Goal: Task Accomplishment & Management: Use online tool/utility

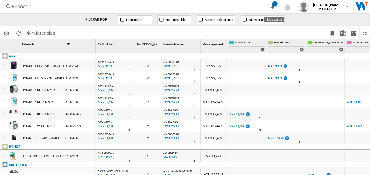
scroll to position [0, 95]
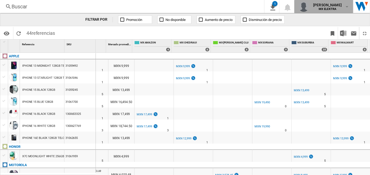
click at [308, 2] on div "paola gomez sanchez MX ELEKTRA" at bounding box center [324, 6] width 51 height 10
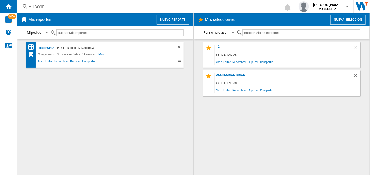
click at [218, 47] on div "12" at bounding box center [284, 48] width 139 height 7
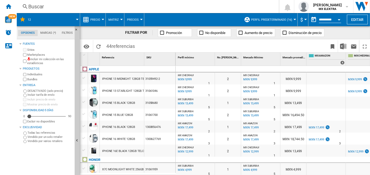
drag, startPoint x: 184, startPoint y: 174, endPoint x: 240, endPoint y: 47, distance: 138.7
click at [240, 47] on span at bounding box center [279, 46] width 95 height 12
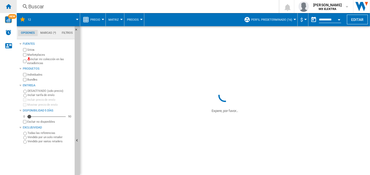
click at [7, 6] on ng-md-icon "Inicio" at bounding box center [8, 6] width 6 height 6
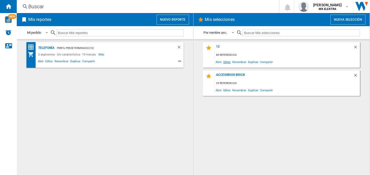
click at [229, 62] on span "Editar" at bounding box center [227, 61] width 9 height 7
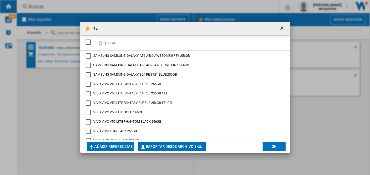
scroll to position [726, 0]
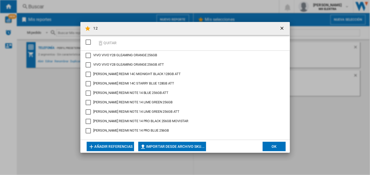
click at [271, 144] on button "OK" at bounding box center [274, 146] width 23 height 9
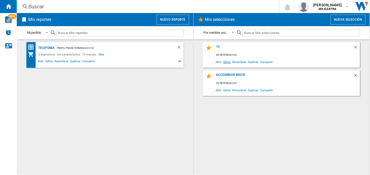
click at [225, 60] on span "Editar" at bounding box center [227, 61] width 9 height 7
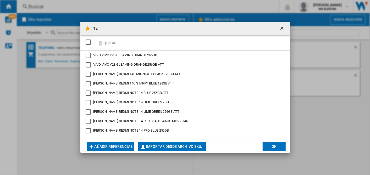
click at [133, 145] on button "Añadir referencias" at bounding box center [111, 146] width 48 height 9
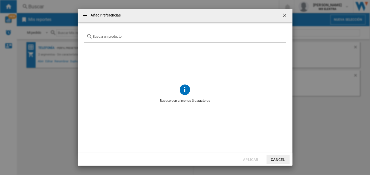
click at [271, 159] on button "Cancel" at bounding box center [278, 159] width 23 height 9
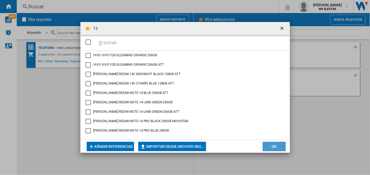
click at [272, 144] on button "OK" at bounding box center [274, 146] width 23 height 9
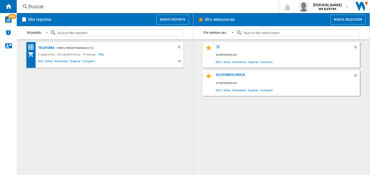
click at [219, 48] on div "12" at bounding box center [284, 48] width 139 height 7
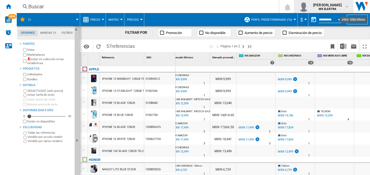
scroll to position [0, 102]
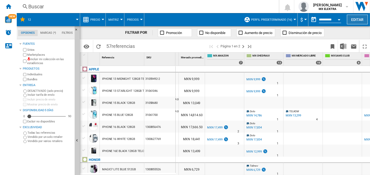
click at [355, 19] on button "Editar" at bounding box center [357, 20] width 21 height 10
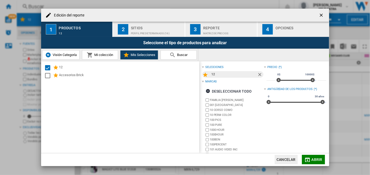
click at [155, 33] on div "Perfil predeterminado (16)" at bounding box center [157, 31] width 52 height 5
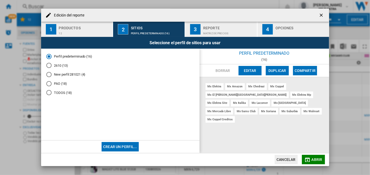
click at [48, 93] on div "TODOS (18)" at bounding box center [48, 92] width 5 height 5
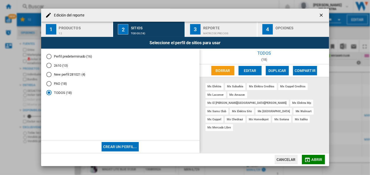
click at [218, 26] on div "Reporte" at bounding box center [229, 26] width 52 height 5
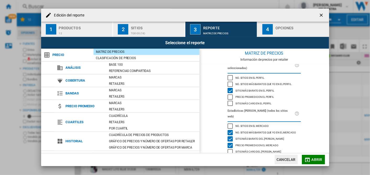
scroll to position [49, 0]
click at [229, 136] on div "Sitio más barato del mercado" at bounding box center [230, 138] width 5 height 5
click at [230, 143] on div "Precio promedio en el mercado" at bounding box center [230, 145] width 5 height 5
click at [230, 130] on div "No. sitios más baratos que yo en el mercado" at bounding box center [230, 132] width 5 height 5
click at [280, 23] on button "4 Opciones" at bounding box center [293, 29] width 71 height 15
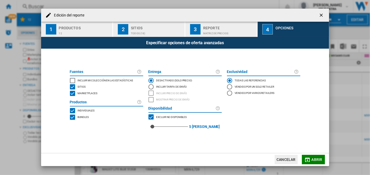
click at [316, 162] on button "Abrir" at bounding box center [313, 159] width 23 height 9
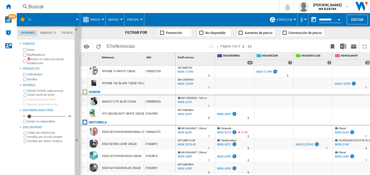
scroll to position [169, 0]
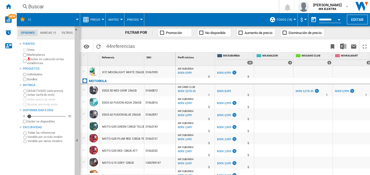
scroll to position [98, 0]
click at [142, 115] on div "EDGE 60 FUSION BLUE 256GB" at bounding box center [122, 114] width 44 height 12
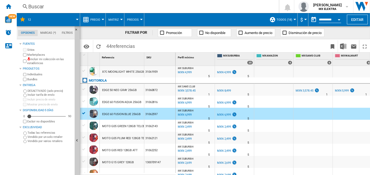
click at [142, 115] on div "EDGE 60 FUSION BLUE 256GB" at bounding box center [122, 114] width 44 height 12
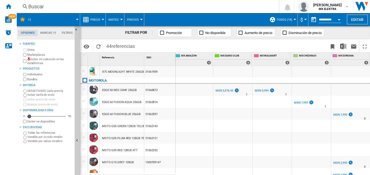
scroll to position [0, 83]
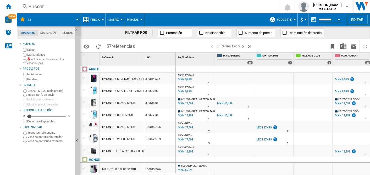
click at [75, 27] on button "Ocultar" at bounding box center [78, 30] width 6 height 9
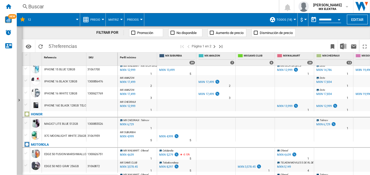
scroll to position [73, 0]
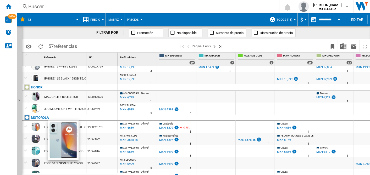
click at [35, 128] on div at bounding box center [35, 126] width 9 height 9
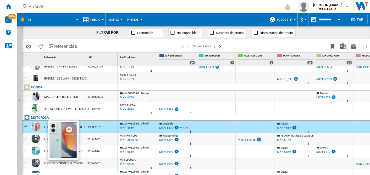
click at [35, 128] on div at bounding box center [35, 126] width 9 height 9
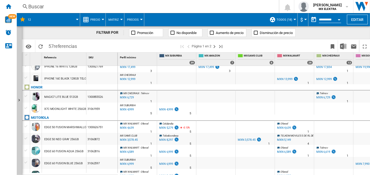
click at [54, 128] on div "EDGE 50 FUSION MARSHMALLOW BLUE 256GB" at bounding box center [74, 128] width 61 height 12
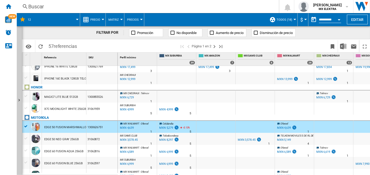
click at [54, 128] on div "EDGE 50 FUSION MARSHMALLOW BLUE 256GB" at bounding box center [74, 128] width 61 height 12
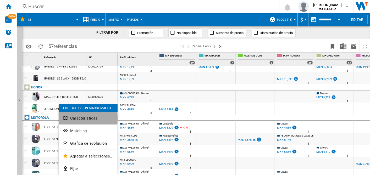
click at [75, 118] on span "Características" at bounding box center [83, 118] width 27 height 5
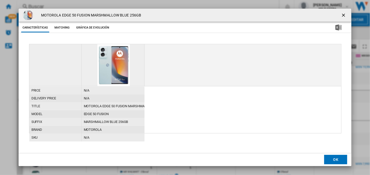
click at [65, 26] on button "Matching" at bounding box center [62, 27] width 23 height 9
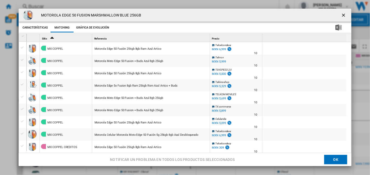
scroll to position [0, 0]
click at [343, 13] on ng-md-icon "getI18NText('BUTTONS.CLOSE_DIALOG')" at bounding box center [344, 16] width 6 height 6
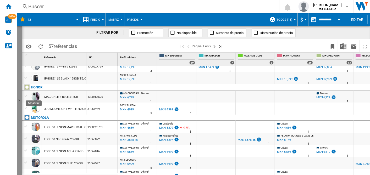
click at [19, 98] on ng-md-icon "Mostrar" at bounding box center [20, 101] width 6 height 6
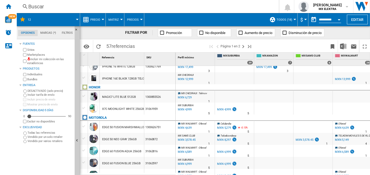
click at [23, 54] on div "Marketplaces" at bounding box center [47, 54] width 51 height 5
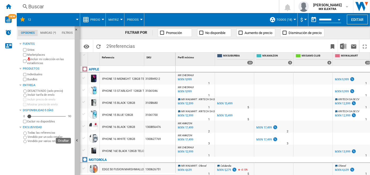
click at [77, 139] on ng-md-icon "Ocultar" at bounding box center [78, 141] width 6 height 6
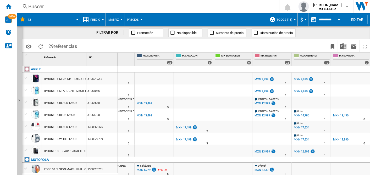
scroll to position [0, 25]
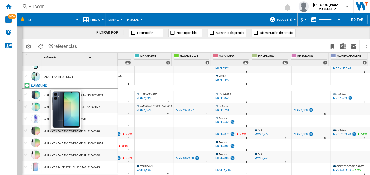
click at [36, 92] on div at bounding box center [35, 94] width 9 height 9
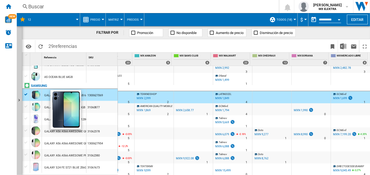
click at [36, 92] on div at bounding box center [35, 94] width 9 height 9
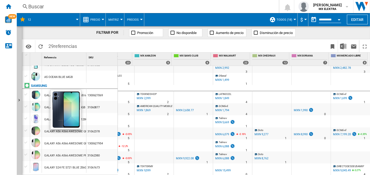
click at [38, 93] on div at bounding box center [35, 94] width 9 height 9
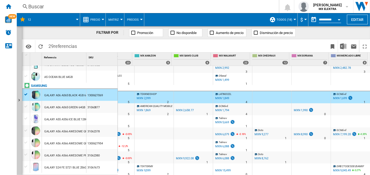
click at [46, 96] on div "GALAXY A06 A065 BLACK 4GB 64GB" at bounding box center [67, 96] width 47 height 12
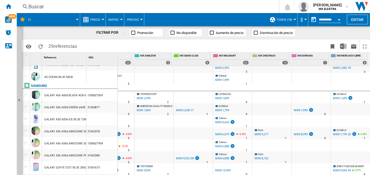
click at [46, 96] on div "GALAXY A06 A065 BLACK 4GB 64GB" at bounding box center [67, 96] width 47 height 12
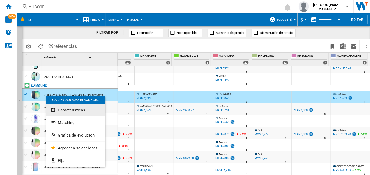
click at [61, 114] on button "Características" at bounding box center [75, 110] width 59 height 13
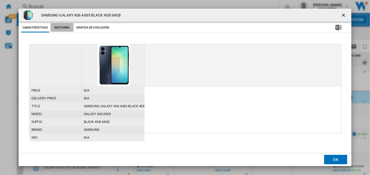
click at [60, 24] on button "Matching" at bounding box center [62, 27] width 23 height 9
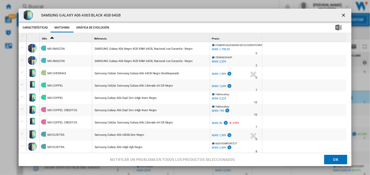
click at [341, 14] on ng-md-icon "getI18NText('BUTTONS.CLOSE_DIALOG')" at bounding box center [344, 16] width 6 height 6
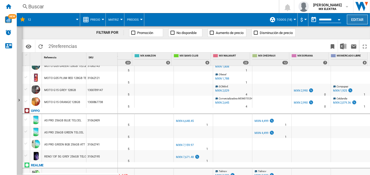
click at [360, 20] on button "Editar" at bounding box center [357, 20] width 21 height 10
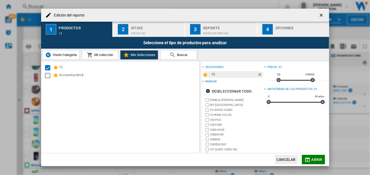
click at [145, 30] on div "TODOS (18)" at bounding box center [157, 31] width 52 height 5
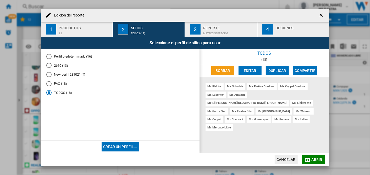
click at [251, 75] on button "Editar" at bounding box center [250, 70] width 23 height 9
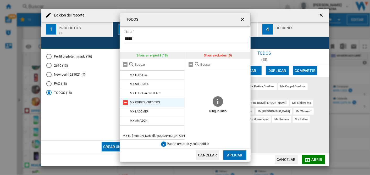
click at [124, 103] on md-icon at bounding box center [126, 103] width 6 height 6
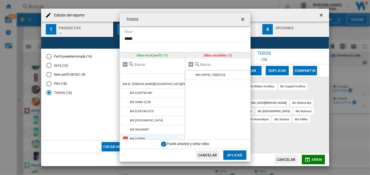
click at [128, 136] on md-icon at bounding box center [126, 139] width 6 height 6
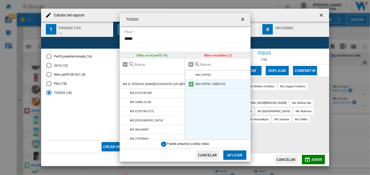
click at [191, 83] on md-icon at bounding box center [191, 84] width 6 height 6
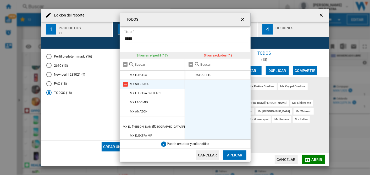
click at [125, 84] on md-icon at bounding box center [126, 84] width 6 height 6
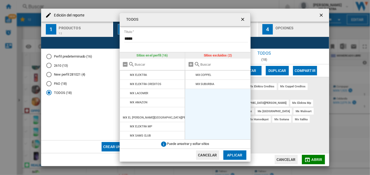
click at [125, 84] on md-icon at bounding box center [126, 84] width 6 height 6
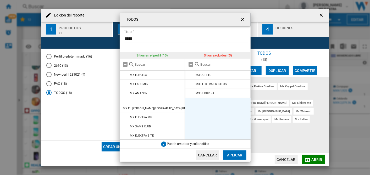
click at [125, 84] on md-icon at bounding box center [126, 84] width 6 height 6
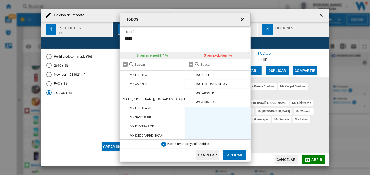
click at [125, 84] on md-icon at bounding box center [126, 84] width 6 height 6
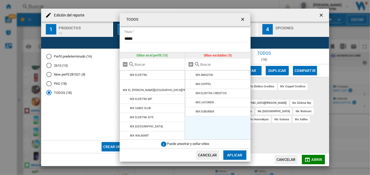
click at [125, 84] on md-icon at bounding box center [126, 84] width 6 height 6
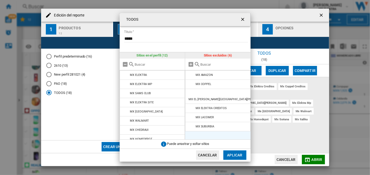
click at [125, 84] on md-icon at bounding box center [126, 84] width 6 height 6
click at [125, 90] on md-icon at bounding box center [126, 93] width 6 height 6
click at [125, 84] on md-icon at bounding box center [126, 84] width 6 height 6
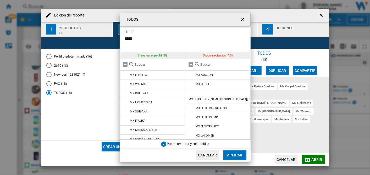
click at [125, 90] on md-icon at bounding box center [126, 93] width 6 height 6
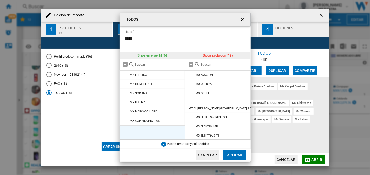
click at [125, 84] on md-icon at bounding box center [126, 84] width 6 height 6
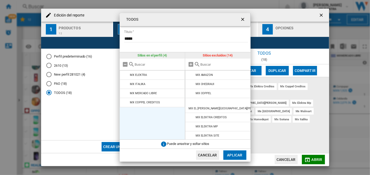
click at [125, 84] on md-icon at bounding box center [126, 84] width 6 height 6
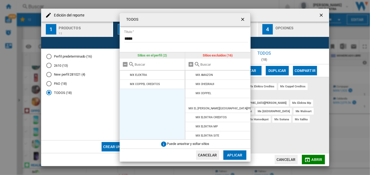
click at [125, 84] on md-icon at bounding box center [126, 84] width 6 height 6
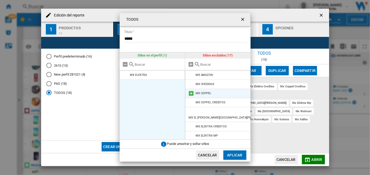
click at [192, 93] on md-icon at bounding box center [191, 93] width 6 height 6
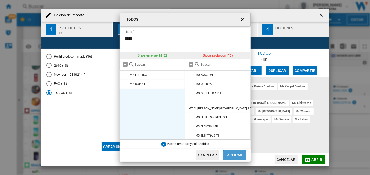
click at [227, 154] on button "Aplicar" at bounding box center [234, 155] width 23 height 9
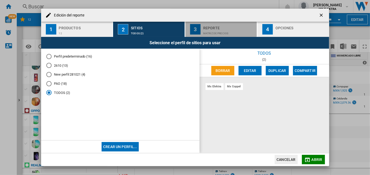
click at [209, 26] on div "Reporte" at bounding box center [229, 26] width 52 height 5
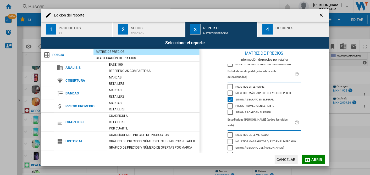
scroll to position [49, 0]
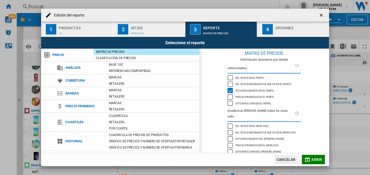
click at [284, 31] on div "Edición del ..." at bounding box center [301, 31] width 52 height 5
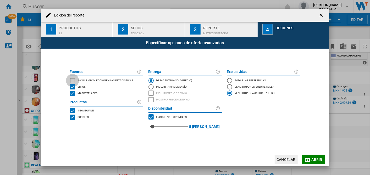
click at [74, 80] on div "INCLUDE MY SITE" at bounding box center [72, 80] width 5 height 5
click at [310, 163] on md-icon "Edición del ..." at bounding box center [308, 160] width 6 height 6
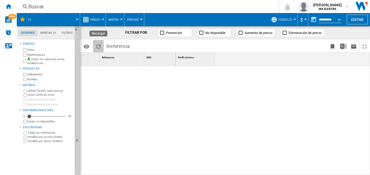
click at [98, 46] on ng-md-icon "Recargar" at bounding box center [98, 46] width 6 height 6
click at [100, 45] on ng-md-icon "Recargar" at bounding box center [98, 46] width 6 height 6
click at [21, 19] on md-icon at bounding box center [22, 19] width 6 height 6
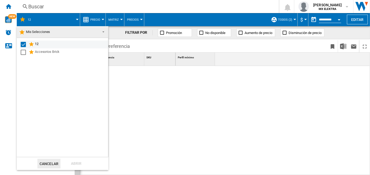
click at [39, 44] on div "12" at bounding box center [71, 44] width 73 height 6
click at [39, 45] on div "12" at bounding box center [71, 44] width 73 height 6
click at [105, 32] on span at bounding box center [102, 31] width 6 height 7
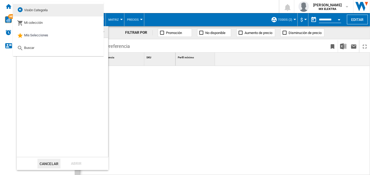
click at [53, 14] on md-option "Visión Categoría" at bounding box center [58, 10] width 91 height 13
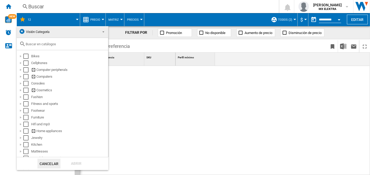
click at [178, 89] on md-backdrop at bounding box center [185, 87] width 370 height 175
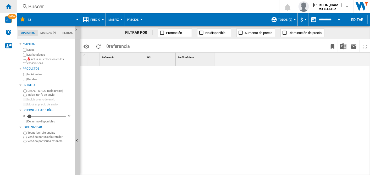
click at [8, 11] on div "Inicio" at bounding box center [8, 6] width 17 height 13
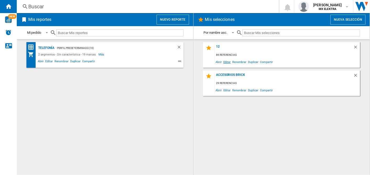
click at [227, 61] on span "Editar" at bounding box center [227, 61] width 9 height 7
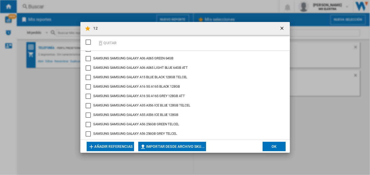
scroll to position [726, 0]
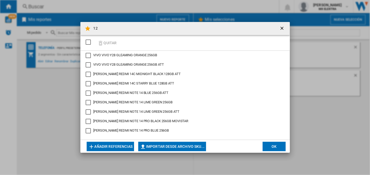
click at [260, 149] on md-dialog-actions "Añadir referencias Importar desde archivo SKU... Importar manualmente... OK" at bounding box center [184, 146] width 209 height 13
click at [274, 147] on button "OK" at bounding box center [274, 146] width 23 height 9
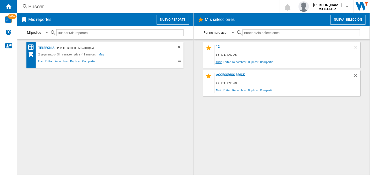
click at [220, 62] on span "Abrir" at bounding box center [219, 61] width 8 height 7
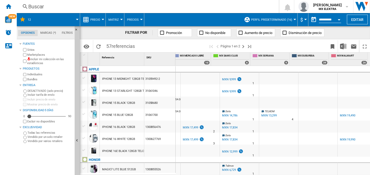
scroll to position [0, 34]
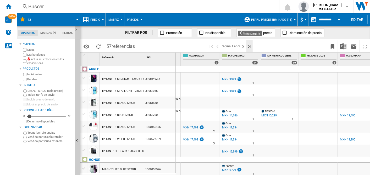
click at [248, 46] on ng-md-icon "Última página" at bounding box center [249, 46] width 6 height 6
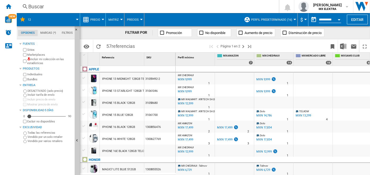
scroll to position [0, 38]
